Goal: Go to known website: Access a specific website the user already knows

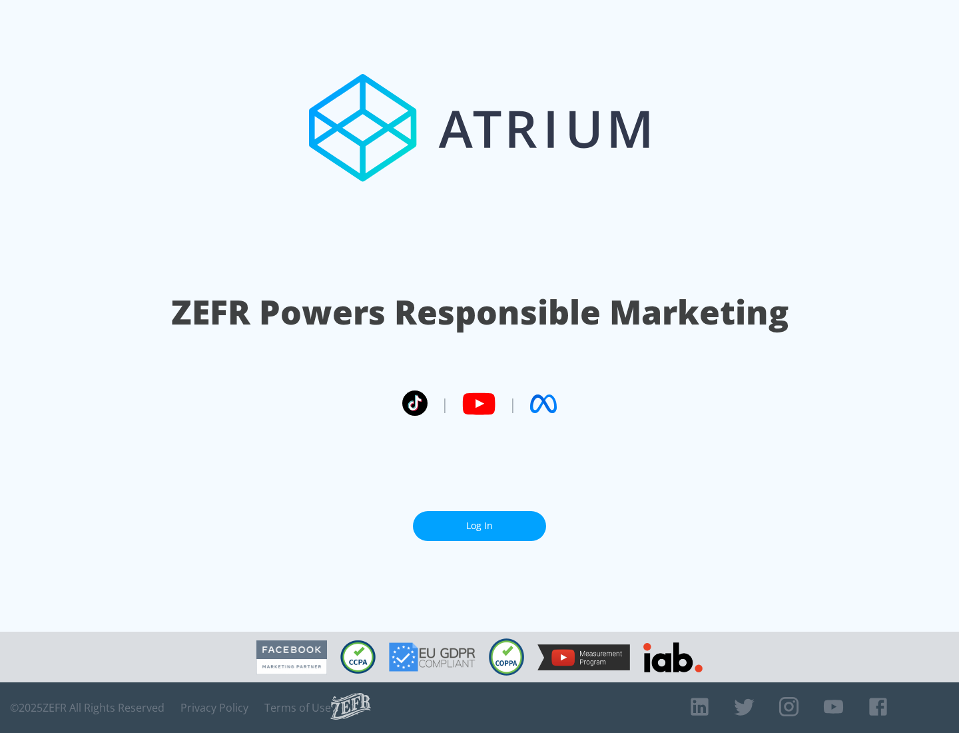
click at [480, 520] on link "Log In" at bounding box center [479, 526] width 133 height 30
